Goal: Book appointment/travel/reservation

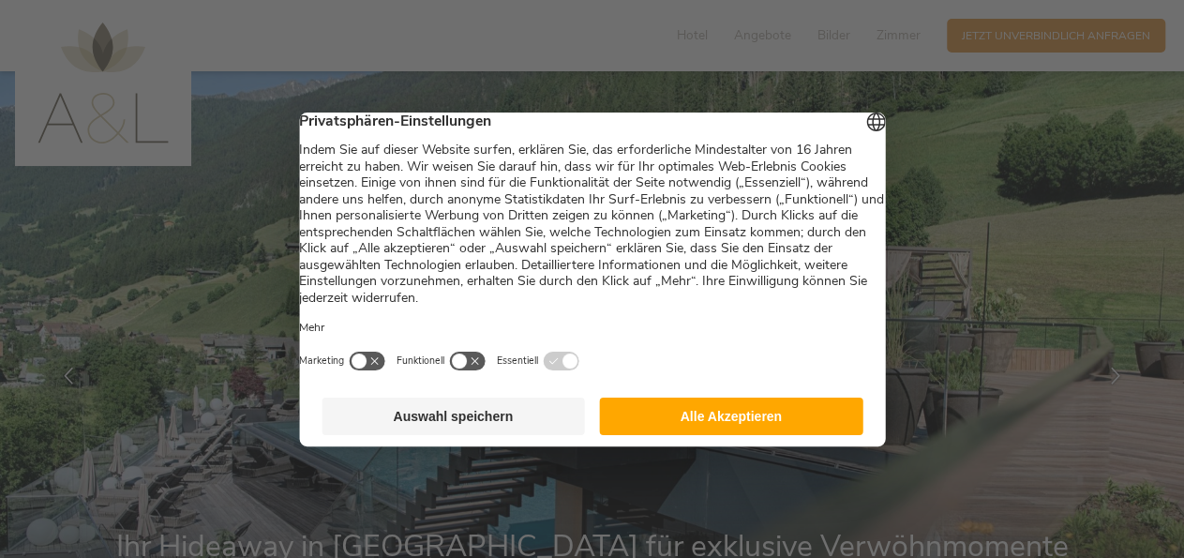
click at [731, 425] on button "Alle Akzeptieren" at bounding box center [731, 415] width 263 height 37
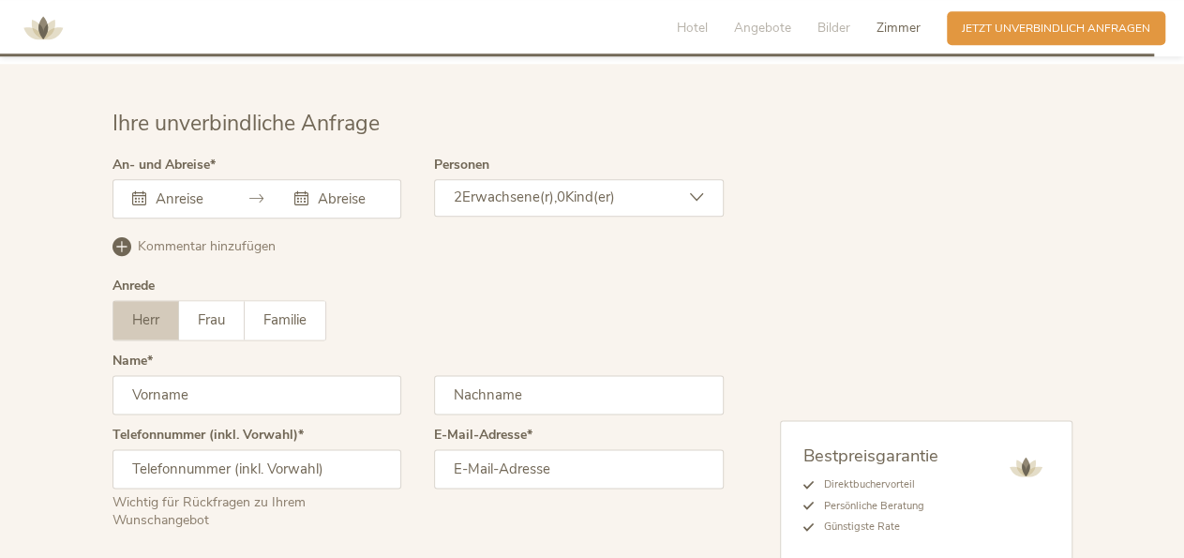
scroll to position [4677, 0]
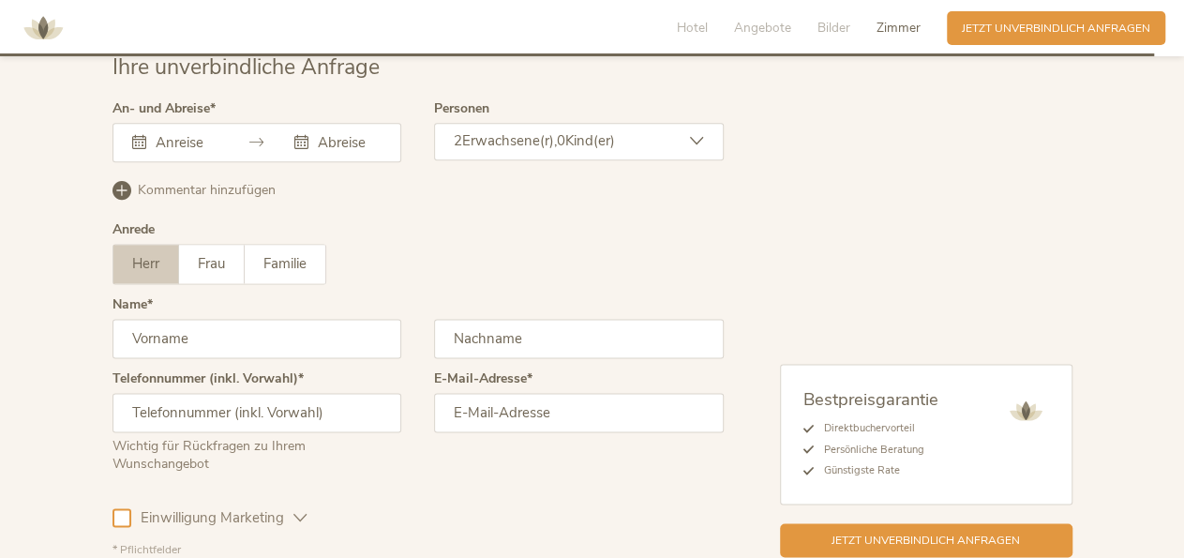
click at [186, 127] on div at bounding box center [257, 142] width 290 height 39
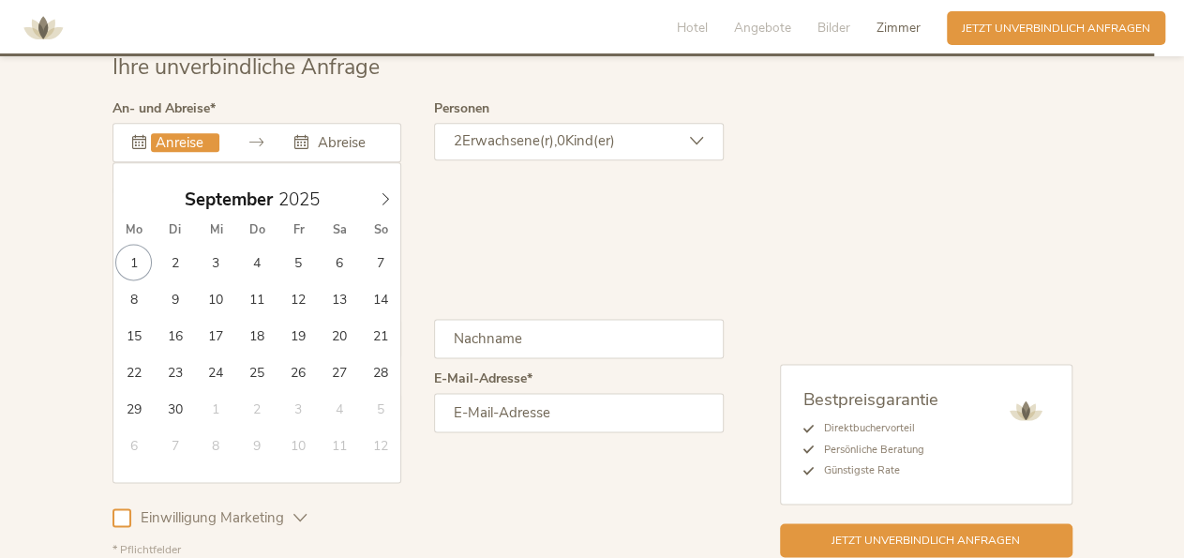
click at [183, 133] on input "text" at bounding box center [185, 142] width 68 height 19
type input "12.09.2025"
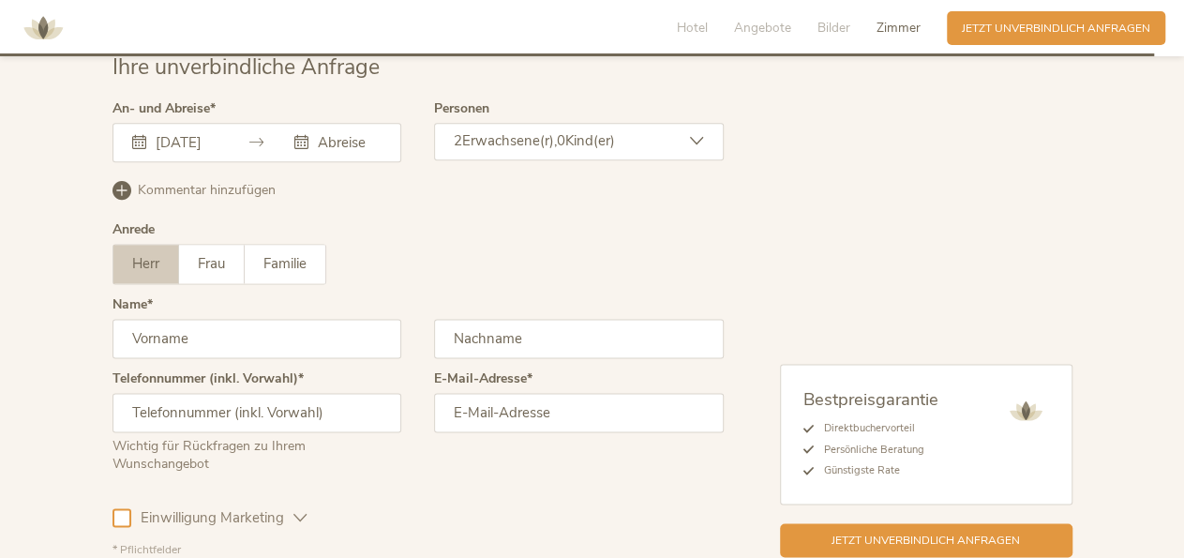
click at [623, 244] on div "Herr Frau Familie Herr Frau Familie" at bounding box center [417, 264] width 611 height 40
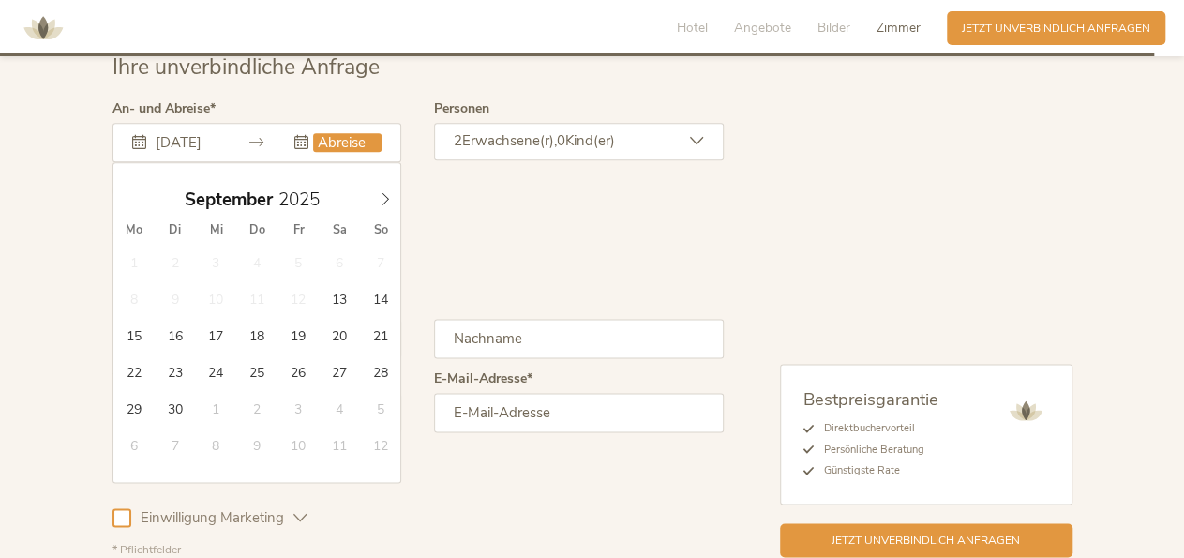
click at [351, 133] on input "text" at bounding box center [347, 142] width 68 height 19
type input "16.09.2025"
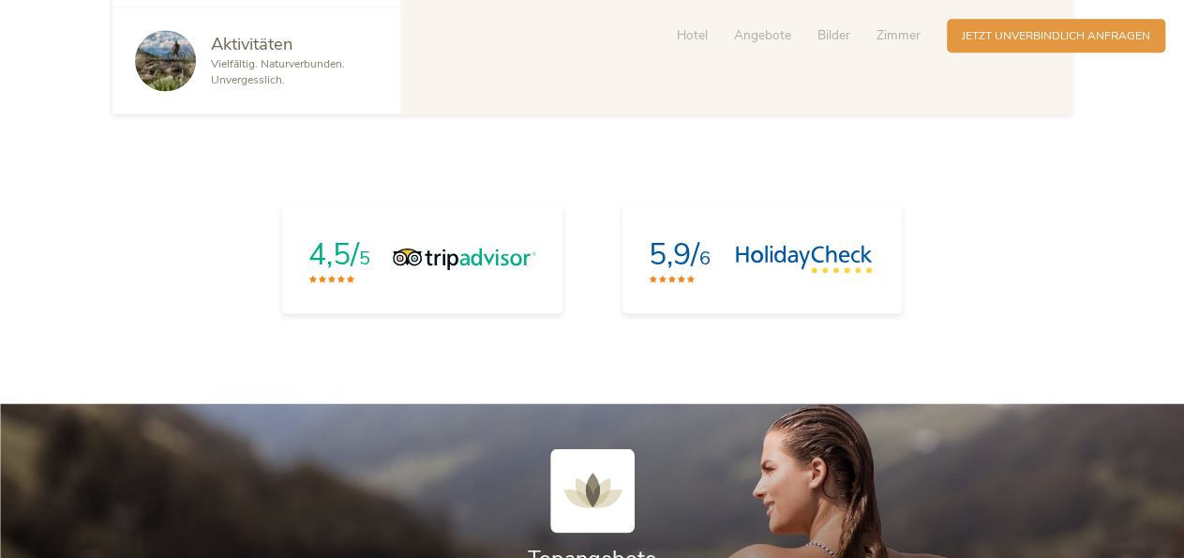
scroll to position [0, 0]
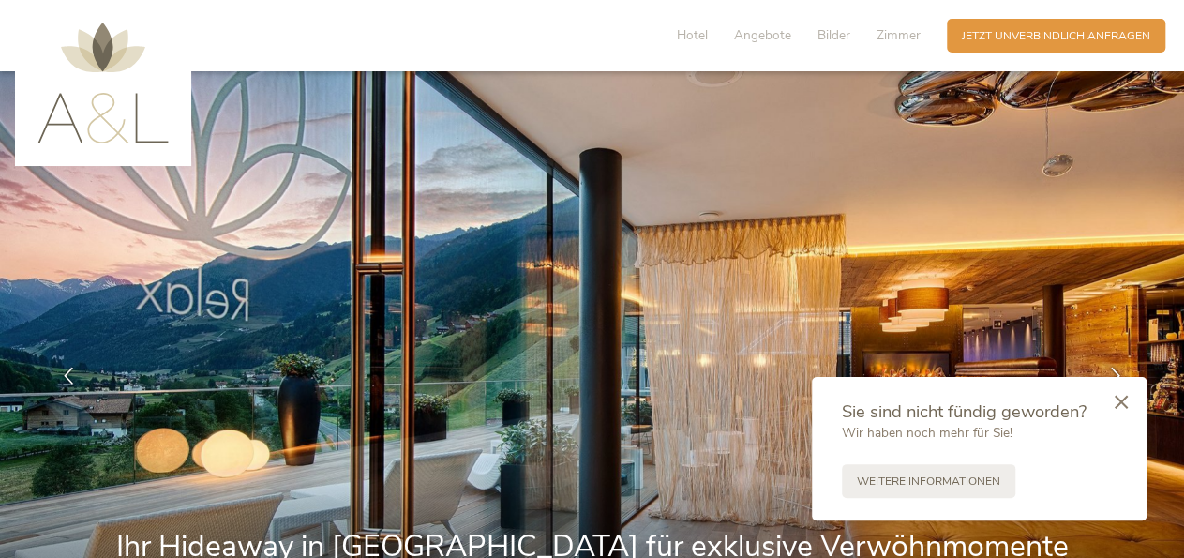
click at [711, 222] on img at bounding box center [592, 375] width 1184 height 609
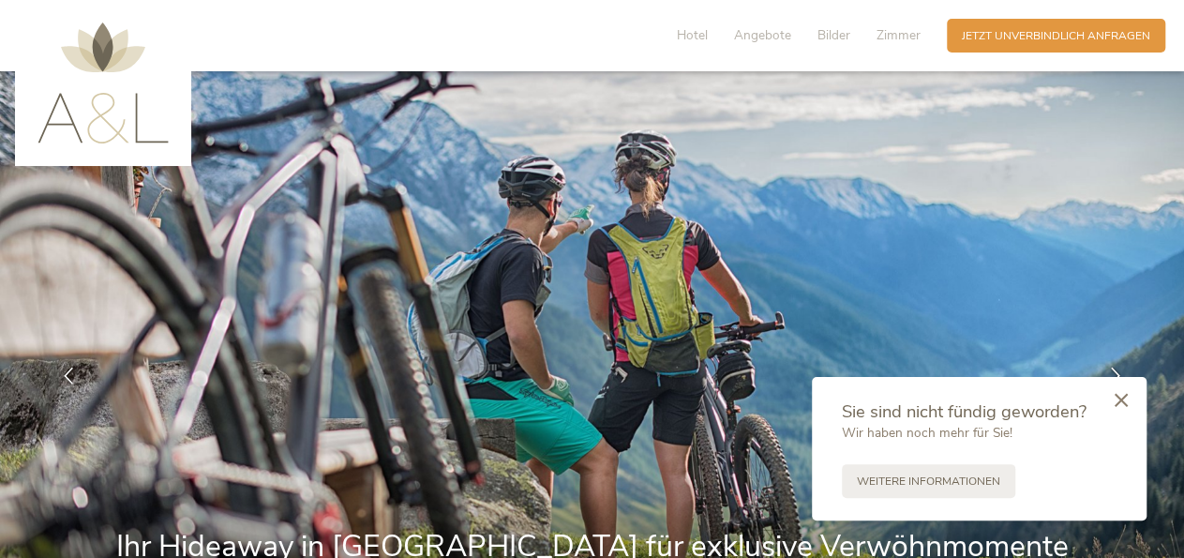
click at [1127, 400] on icon at bounding box center [1120, 400] width 13 height 14
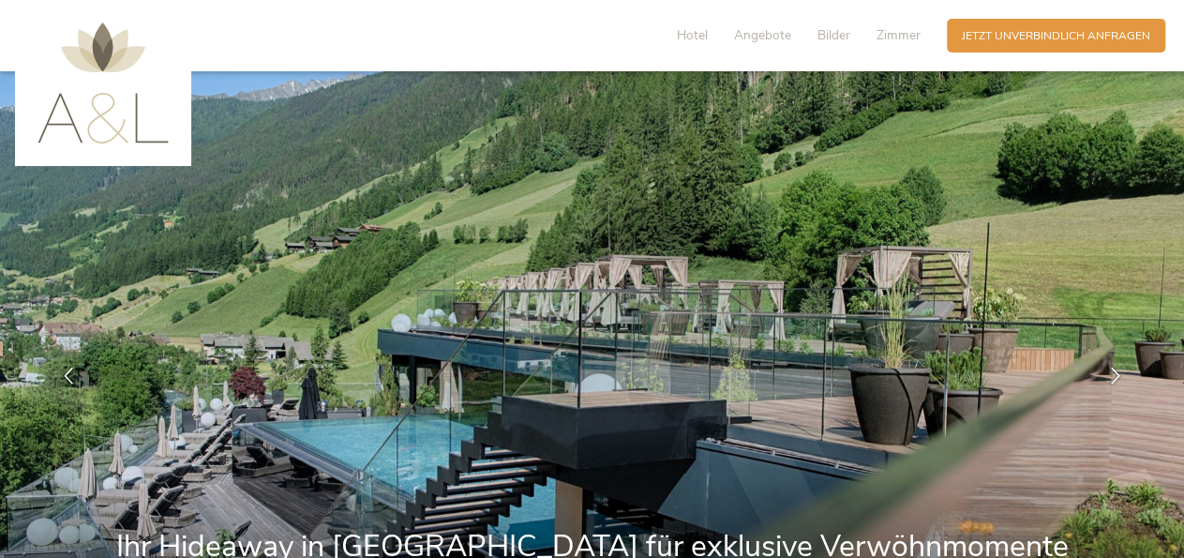
click at [125, 127] on img at bounding box center [102, 82] width 131 height 121
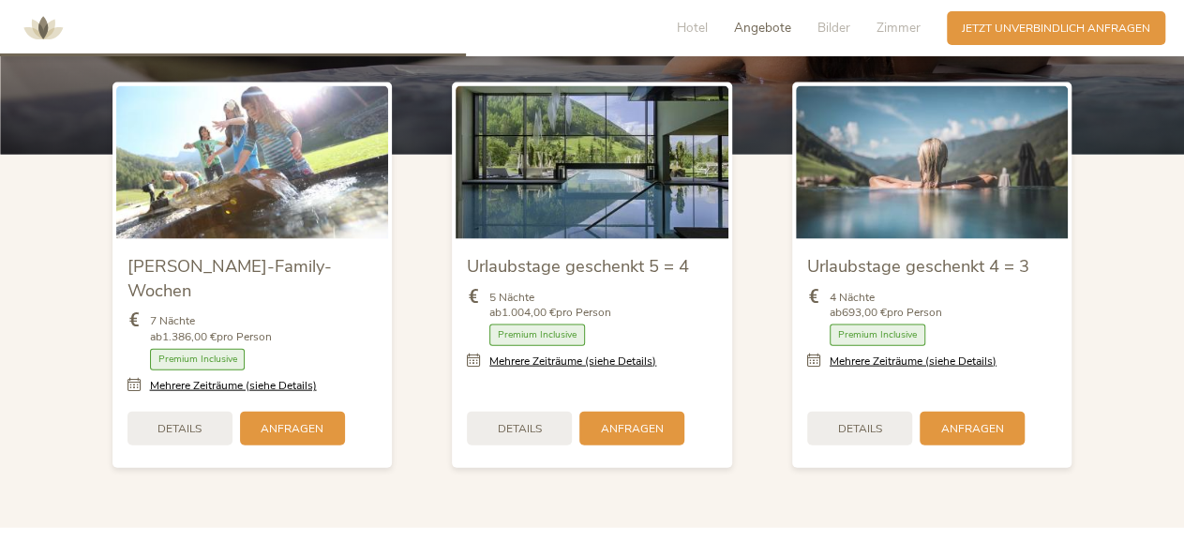
scroll to position [1929, 0]
